Goal: Obtain resource: Download file/media

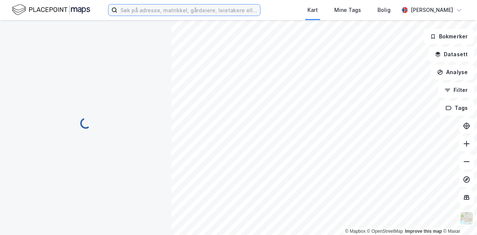
click at [162, 11] on input at bounding box center [188, 9] width 143 height 11
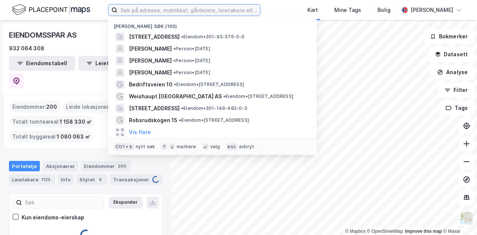
paste input "[PERSON_NAME][STREET_ADDRESS]"
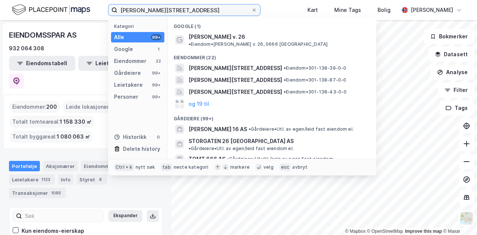
type input "Ole Deviksvei 26, 0666 Oslo"
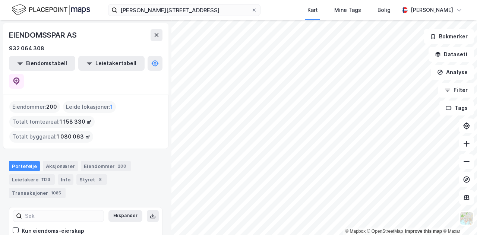
click at [286, 9] on div "Ole Deviksvei 26, 0666 Oslo Kart Mine Tags Bolig Kristian Jordell" at bounding box center [238, 10] width 477 height 20
click at [205, 10] on input "Ole Deviksvei 26, 0666 Oslo" at bounding box center [184, 9] width 134 height 11
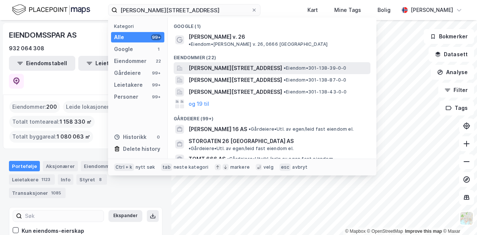
click at [211, 64] on span "[PERSON_NAME][STREET_ADDRESS]" at bounding box center [234, 68] width 93 height 9
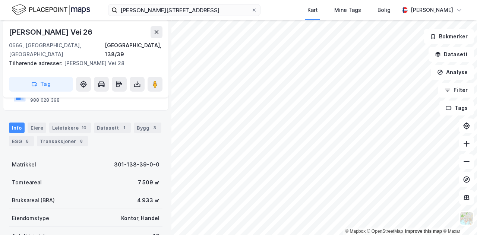
scroll to position [59, 0]
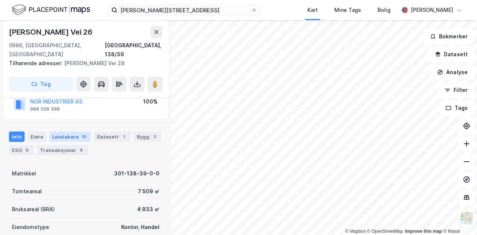
click at [71, 131] on div "Leietakere 10" at bounding box center [70, 136] width 42 height 10
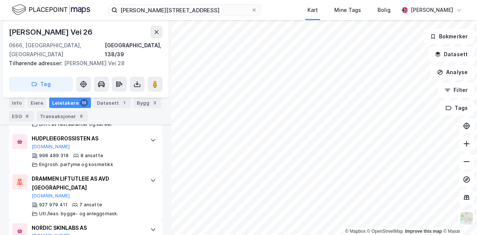
scroll to position [323, 0]
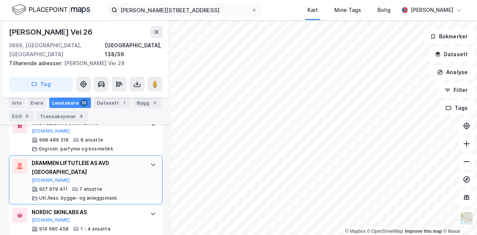
click at [138, 155] on div "DRAMMEN LIFTUTLEIE AS AVD OSLO Brreg.no 927 979 411 7 ansatte Utl./leas. bygge-…" at bounding box center [85, 179] width 153 height 49
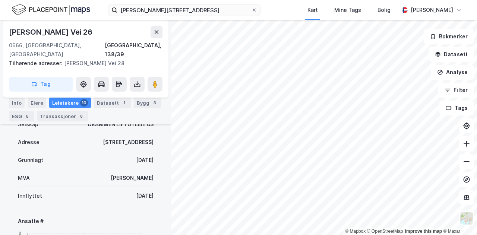
scroll to position [477, 0]
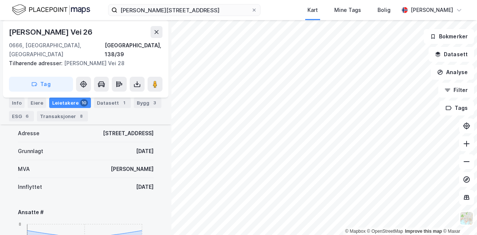
click at [303, 13] on div "Kart Mine Tags Bolig" at bounding box center [347, 10] width 102 height 20
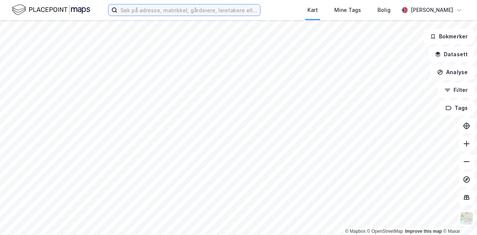
click at [176, 10] on input at bounding box center [188, 9] width 143 height 11
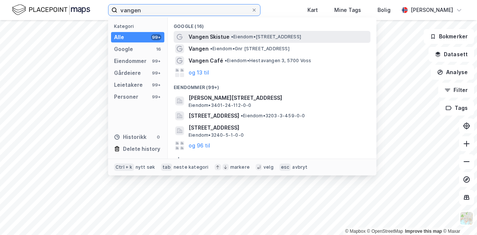
type input "vangen"
click at [212, 38] on span "Vangen Skistue" at bounding box center [208, 36] width 41 height 9
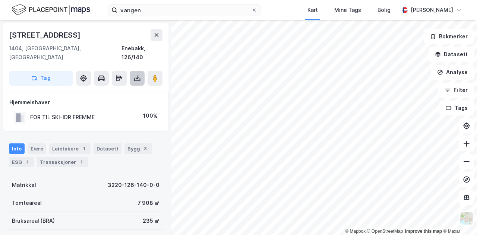
click at [136, 74] on icon at bounding box center [136, 77] width 7 height 7
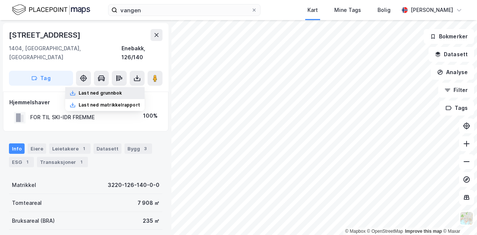
click at [105, 90] on div "Last ned grunnbok" at bounding box center [100, 93] width 43 height 6
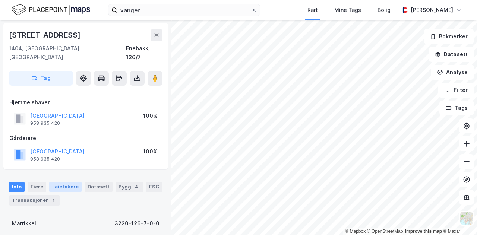
click at [66, 182] on div "Leietakere" at bounding box center [65, 187] width 32 height 10
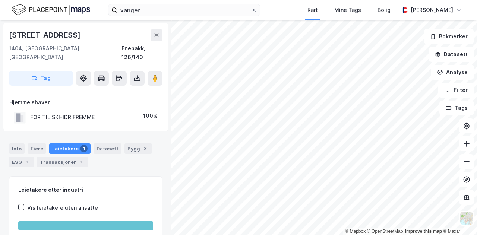
click at [69, 143] on div "Leietakere 1" at bounding box center [69, 148] width 41 height 10
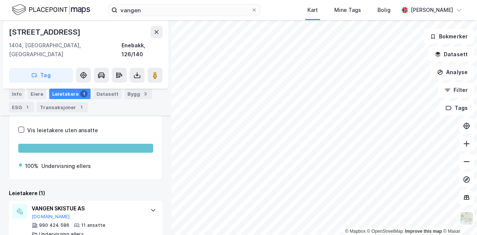
scroll to position [82, 0]
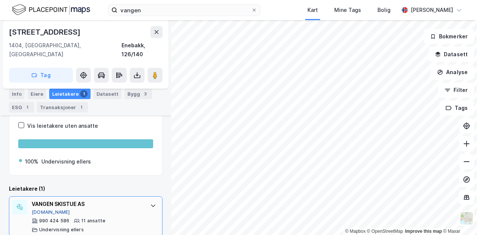
click at [42, 209] on button "[DOMAIN_NAME]" at bounding box center [51, 212] width 38 height 6
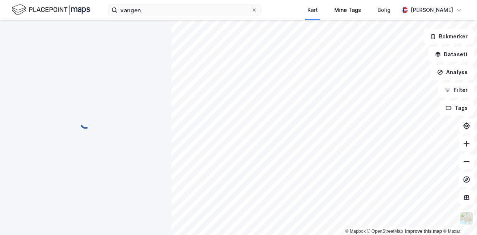
scroll to position [0, 0]
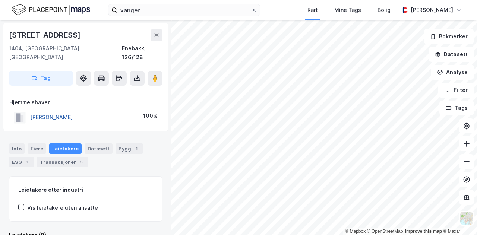
click at [0, 0] on button "[PERSON_NAME]" at bounding box center [0, 0] width 0 height 0
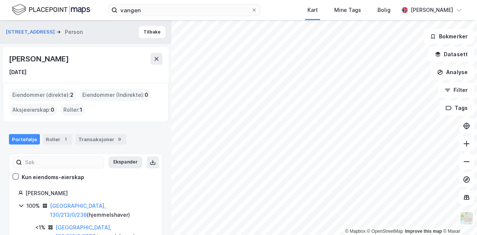
scroll to position [27, 0]
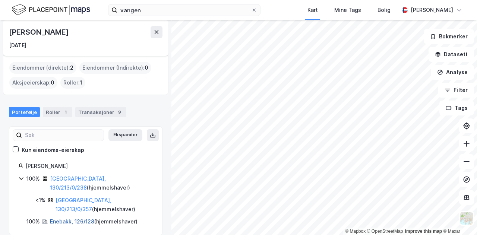
click at [69, 218] on link "Enebakk, 126/128" at bounding box center [72, 221] width 44 height 6
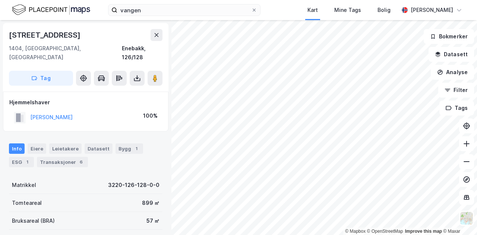
scroll to position [2, 0]
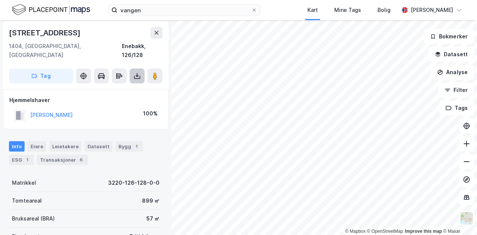
click at [138, 72] on icon at bounding box center [136, 75] width 7 height 7
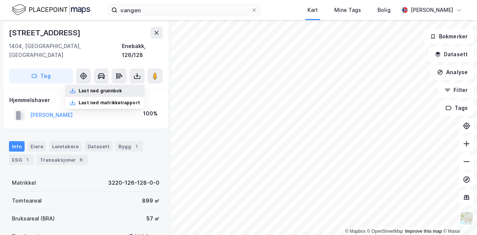
click at [110, 88] on div "Last ned grunnbok" at bounding box center [100, 91] width 43 height 6
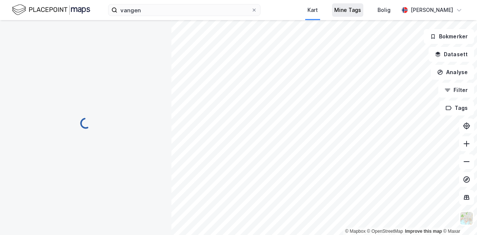
scroll to position [0, 0]
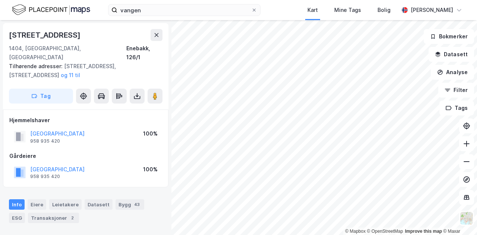
click at [170, 40] on div "© Mapbox © OpenStreetMap Improve this map © [PERSON_NAME] 339 1404, [GEOGRAPHIC…" at bounding box center [238, 127] width 477 height 215
click at [291, 9] on div "vangen Kart Mine Tags Bolig [PERSON_NAME]" at bounding box center [238, 10] width 477 height 20
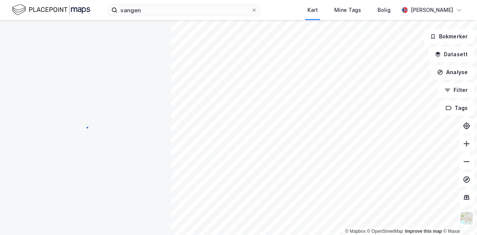
scroll to position [2, 0]
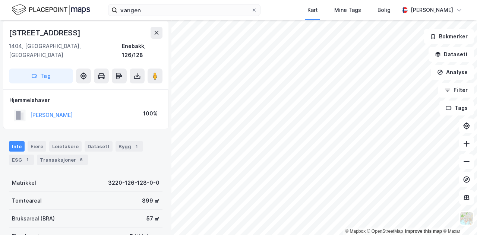
click at [295, 11] on div "vangen Kart Mine Tags Bolig [PERSON_NAME]" at bounding box center [238, 10] width 477 height 20
